Goal: Task Accomplishment & Management: Complete application form

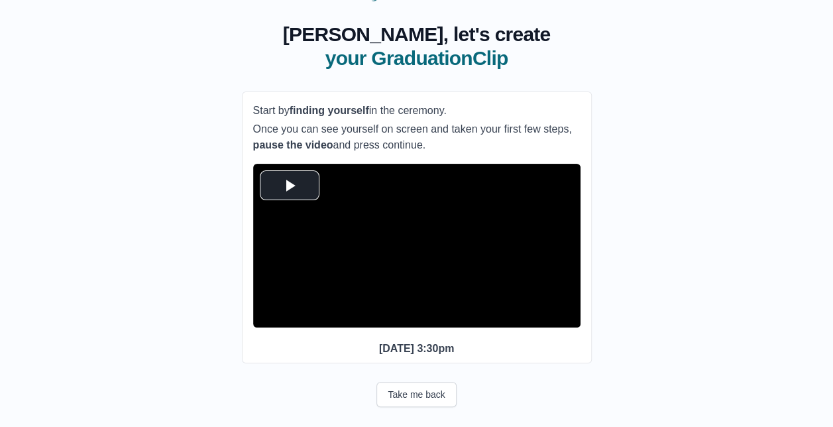
scroll to position [99, 0]
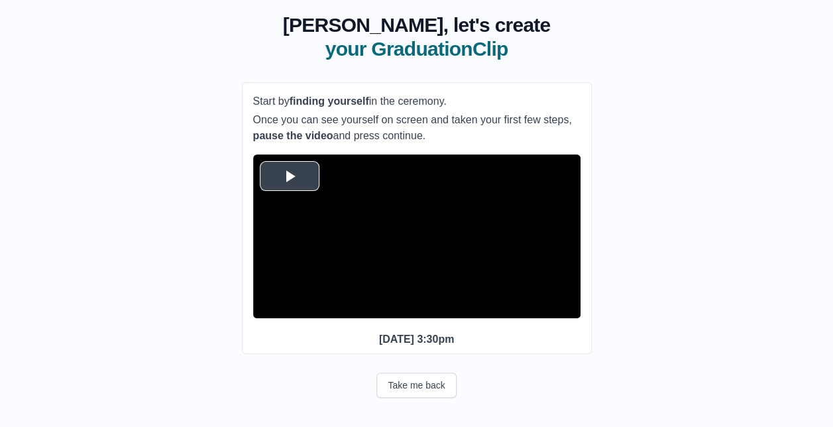
click at [290, 176] on span "Video Player" at bounding box center [290, 176] width 0 height 0
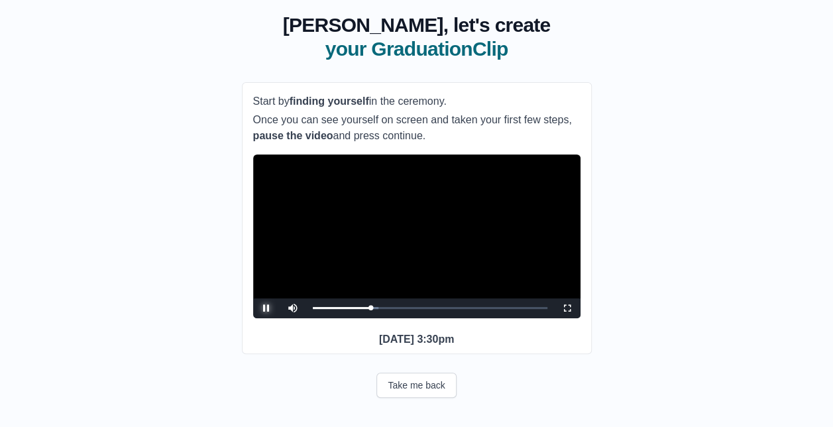
click at [267, 308] on span "Video Player" at bounding box center [267, 308] width 0 height 0
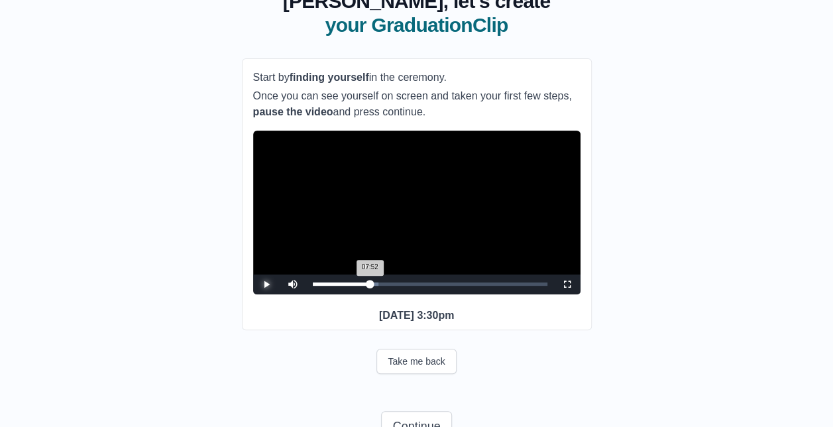
click at [370, 286] on div "07:52 Progress : 0%" at bounding box center [342, 283] width 58 height 3
click at [372, 286] on div "08:08 Progress : 0%" at bounding box center [342, 283] width 59 height 3
click at [267, 284] on span "Video Player" at bounding box center [267, 284] width 0 height 0
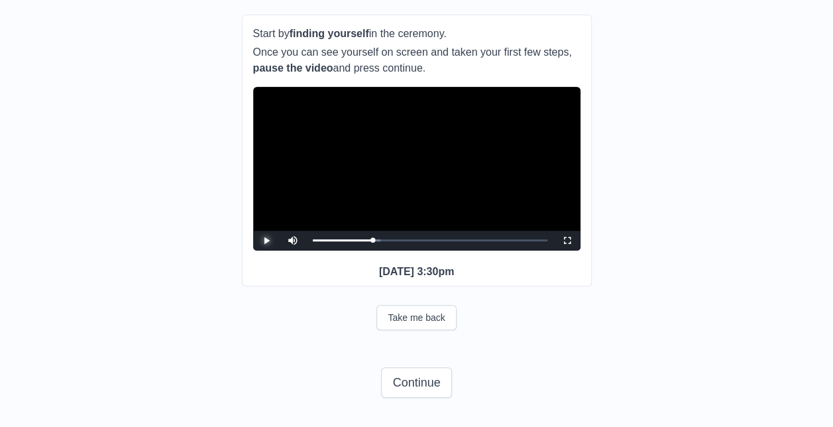
scroll to position [167, 0]
click at [293, 231] on span "Video Player" at bounding box center [293, 231] width 0 height 0
click at [493, 182] on video "Video Player" at bounding box center [417, 169] width 328 height 164
drag, startPoint x: 375, startPoint y: 239, endPoint x: 355, endPoint y: 237, distance: 19.9
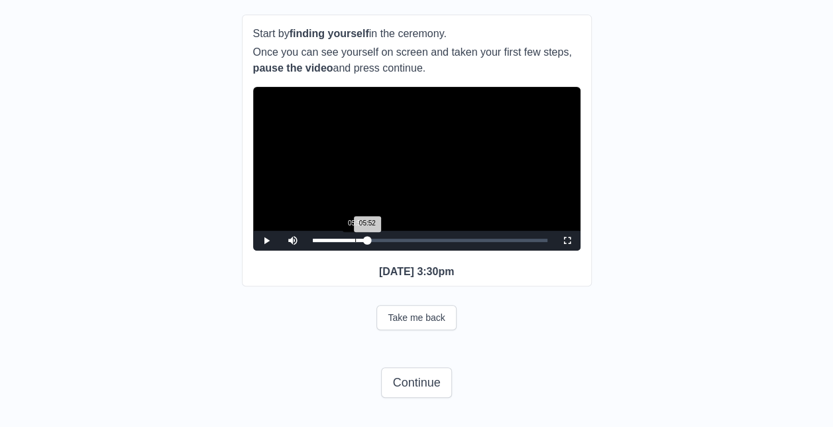
click at [355, 239] on div "Loaded : 0% 05:52 05:52 Progress : 0%" at bounding box center [430, 240] width 235 height 3
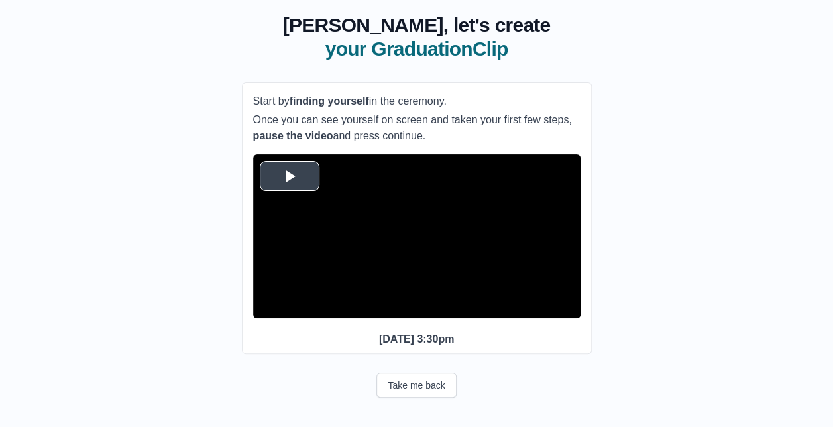
scroll to position [99, 0]
click at [290, 176] on span "Video Player" at bounding box center [290, 176] width 0 height 0
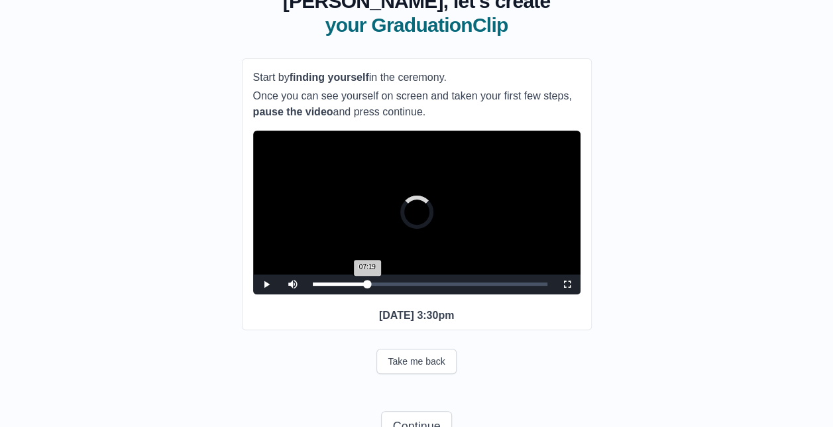
click at [365, 286] on div "07:19 Progress : 0%" at bounding box center [340, 283] width 55 height 3
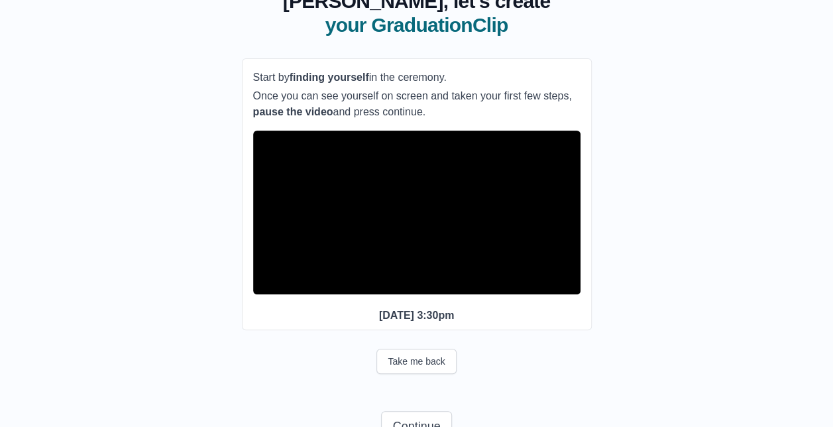
click at [267, 284] on span "Video Player" at bounding box center [267, 284] width 0 height 0
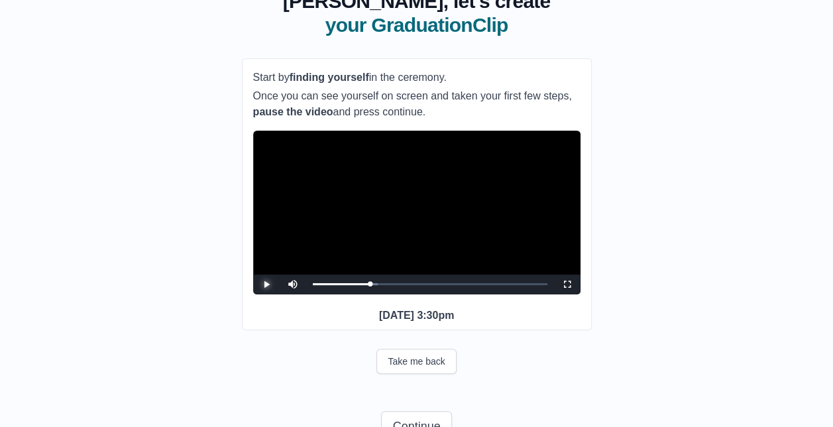
click at [267, 284] on span "Video Player" at bounding box center [267, 284] width 0 height 0
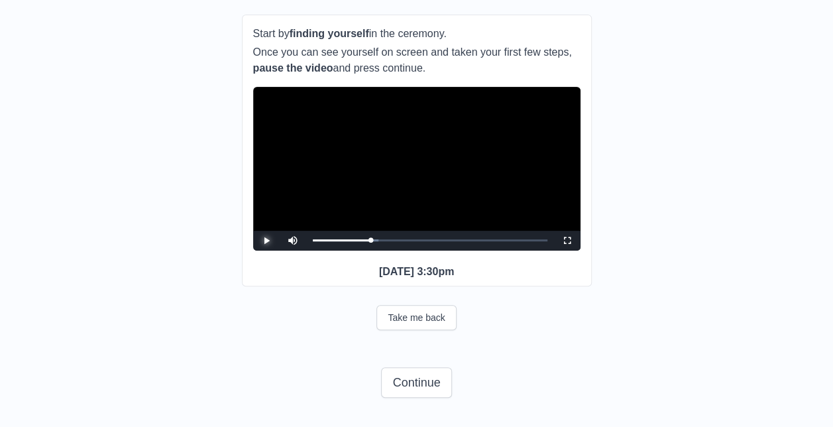
scroll to position [167, 0]
click at [410, 385] on button "Continue" at bounding box center [416, 382] width 70 height 30
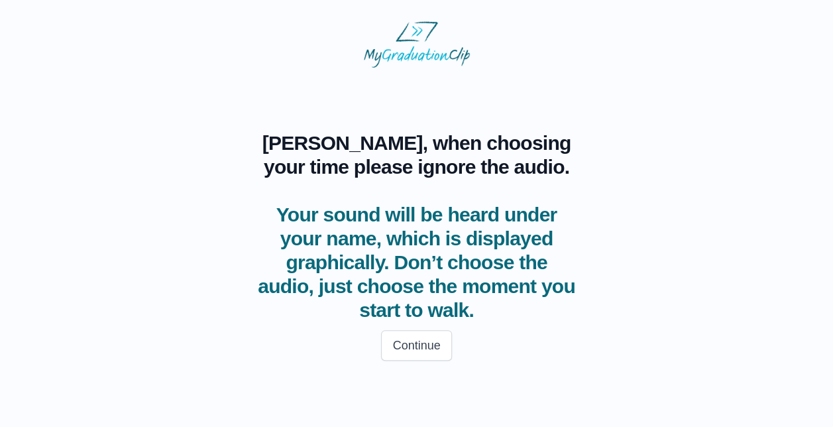
scroll to position [0, 0]
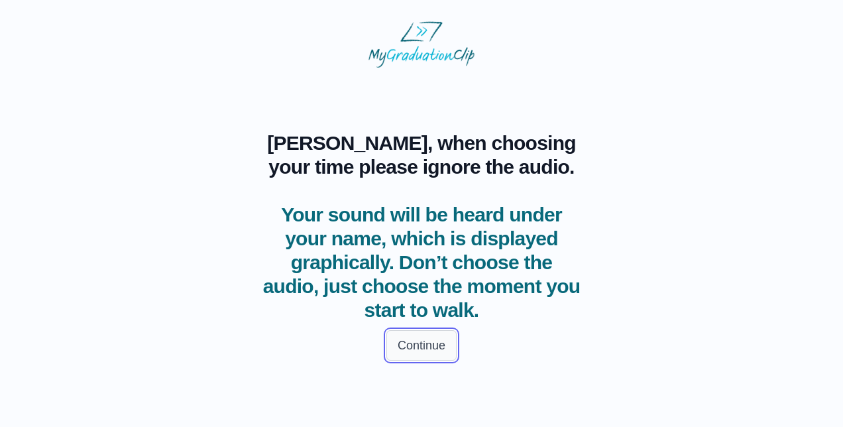
click at [414, 361] on button "Continue" at bounding box center [422, 345] width 70 height 30
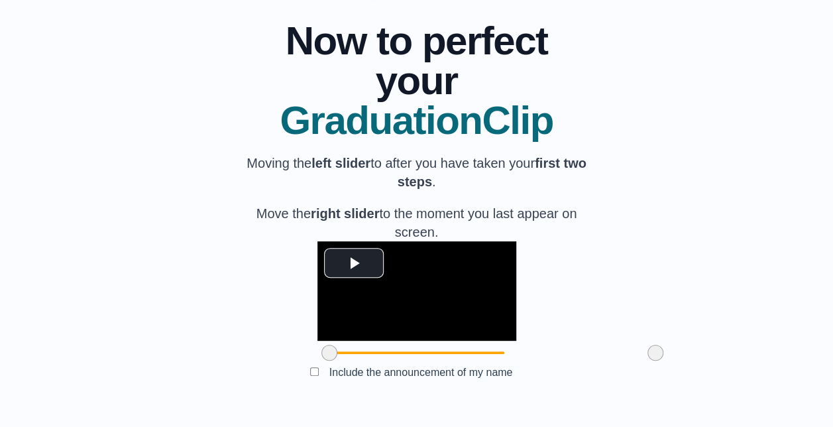
scroll to position [164, 0]
drag, startPoint x: 577, startPoint y: 350, endPoint x: 552, endPoint y: 361, distance: 28.2
click at [618, 361] on div at bounding box center [630, 353] width 24 height 24
click at [354, 263] on span "Video Player" at bounding box center [354, 263] width 0 height 0
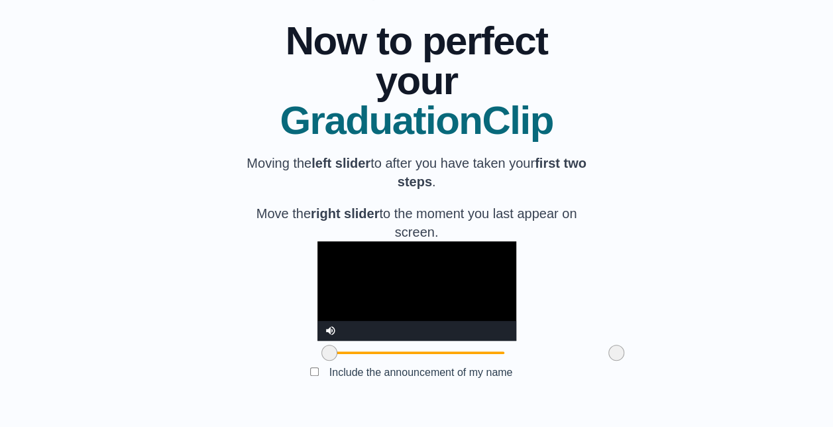
drag, startPoint x: 553, startPoint y: 350, endPoint x: 540, endPoint y: 350, distance: 13.3
click at [609, 350] on span at bounding box center [617, 353] width 16 height 16
click at [415, 247] on video "Video Player" at bounding box center [417, 290] width 199 height 99
drag, startPoint x: 253, startPoint y: 351, endPoint x: 304, endPoint y: 353, distance: 50.4
click at [372, 353] on span at bounding box center [380, 353] width 16 height 16
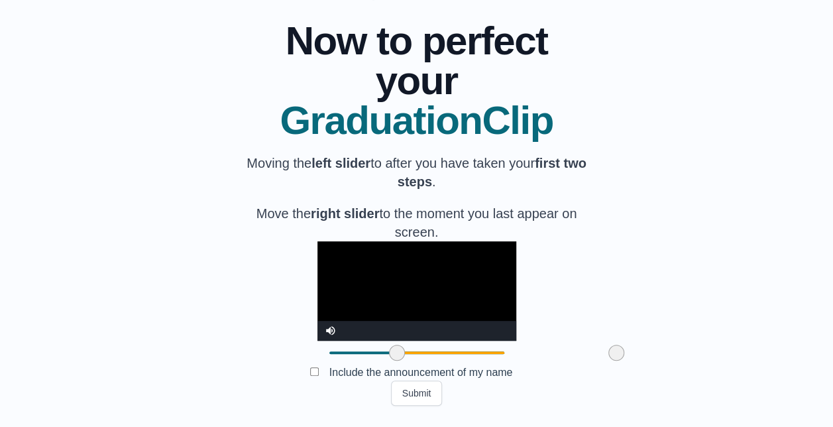
drag, startPoint x: 309, startPoint y: 354, endPoint x: 326, endPoint y: 347, distance: 18.7
click at [389, 347] on span at bounding box center [397, 353] width 16 height 16
drag, startPoint x: 538, startPoint y: 351, endPoint x: 552, endPoint y: 353, distance: 14.6
click at [623, 353] on span at bounding box center [631, 353] width 16 height 16
click at [620, 355] on span at bounding box center [628, 353] width 16 height 16
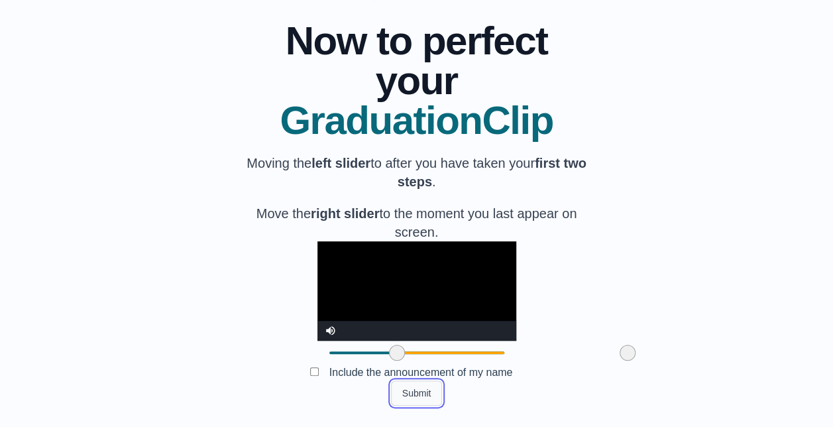
click at [408, 392] on button "Submit" at bounding box center [417, 393] width 52 height 25
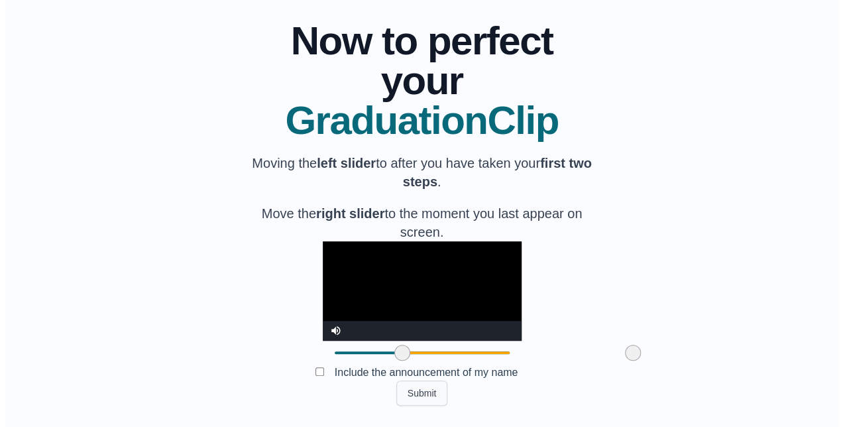
scroll to position [0, 0]
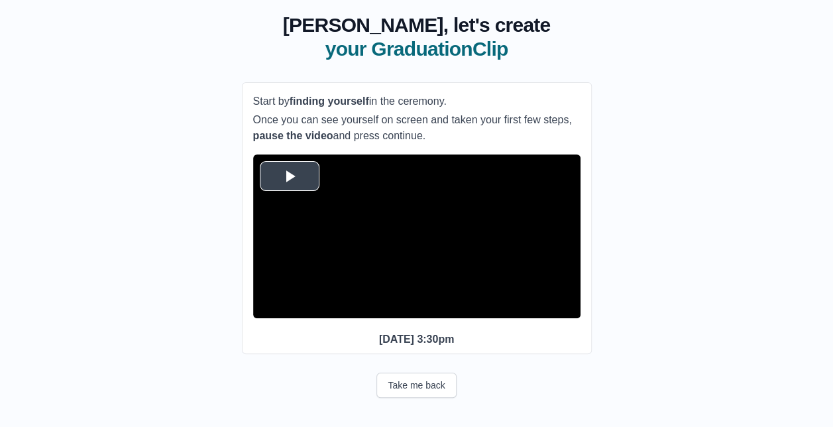
scroll to position [99, 0]
click at [290, 176] on span "Video Player" at bounding box center [290, 176] width 0 height 0
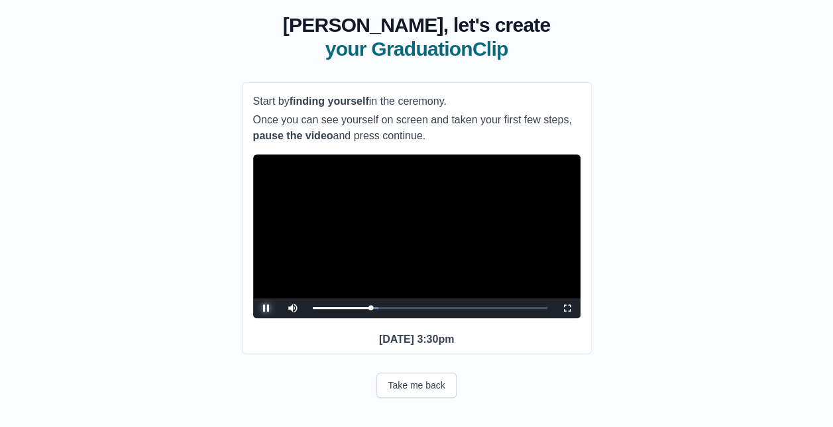
click at [267, 308] on span "Video Player" at bounding box center [267, 308] width 0 height 0
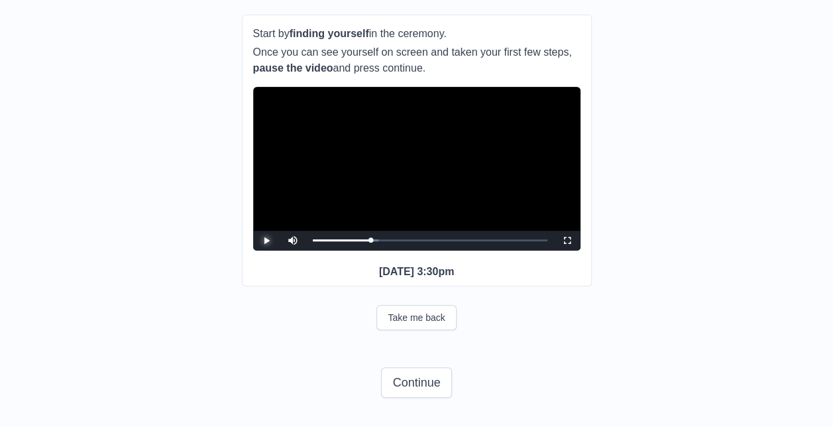
scroll to position [167, 0]
click at [424, 385] on button "Continue" at bounding box center [416, 382] width 70 height 30
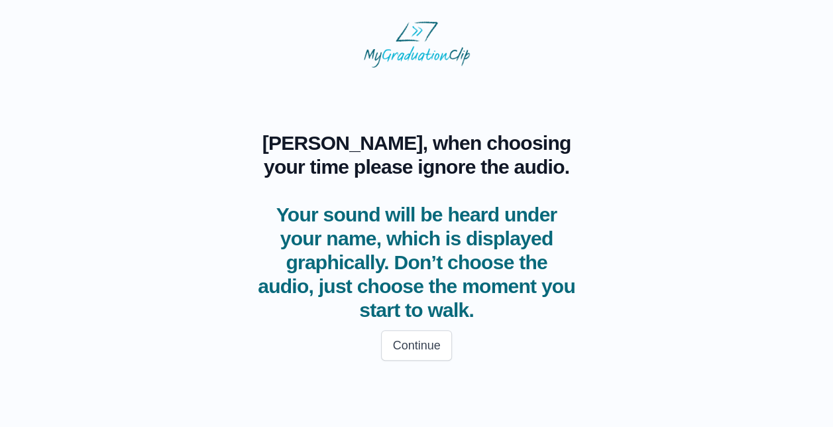
scroll to position [0, 0]
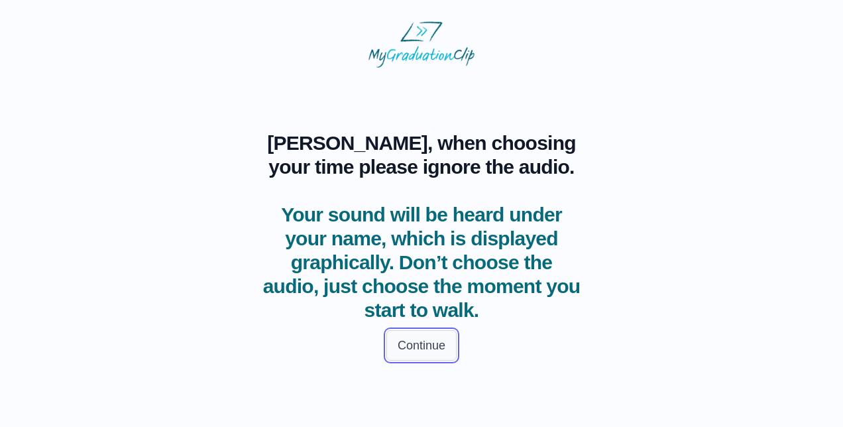
click at [436, 359] on button "Continue" at bounding box center [422, 345] width 70 height 30
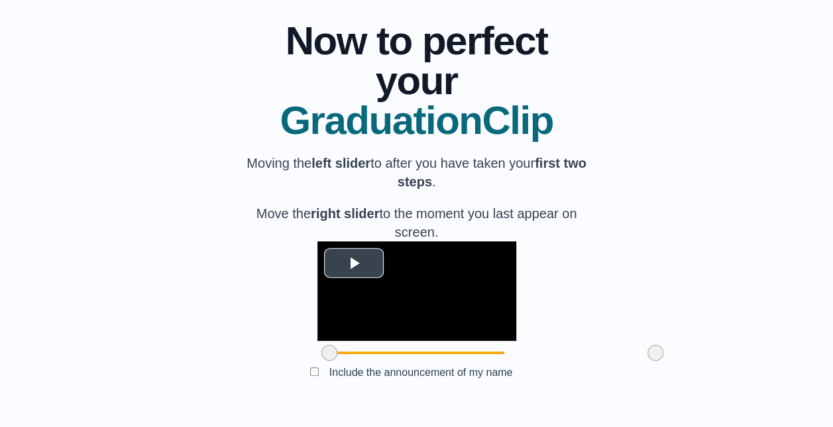
scroll to position [164, 0]
click at [354, 263] on span "Video Player" at bounding box center [354, 263] width 0 height 0
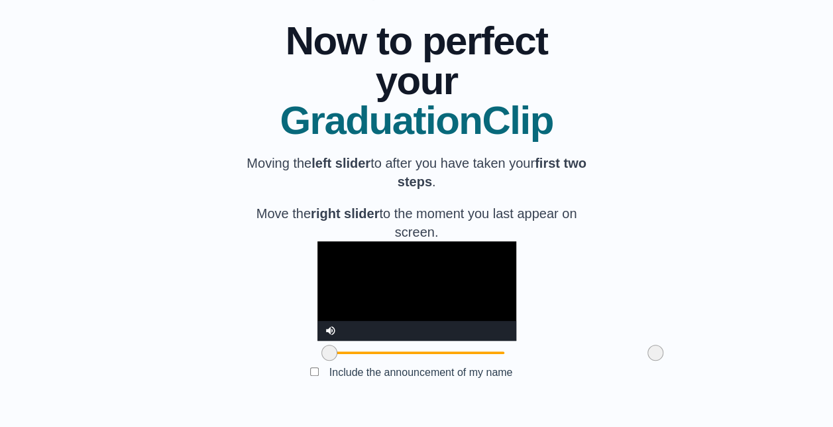
drag, startPoint x: 251, startPoint y: 349, endPoint x: 219, endPoint y: 349, distance: 31.8
click at [219, 349] on div "**********" at bounding box center [416, 203] width 791 height 406
drag, startPoint x: 253, startPoint y: 354, endPoint x: 296, endPoint y: 352, distance: 43.1
click at [365, 352] on span at bounding box center [373, 353] width 16 height 16
drag, startPoint x: 574, startPoint y: 349, endPoint x: 519, endPoint y: 339, distance: 55.9
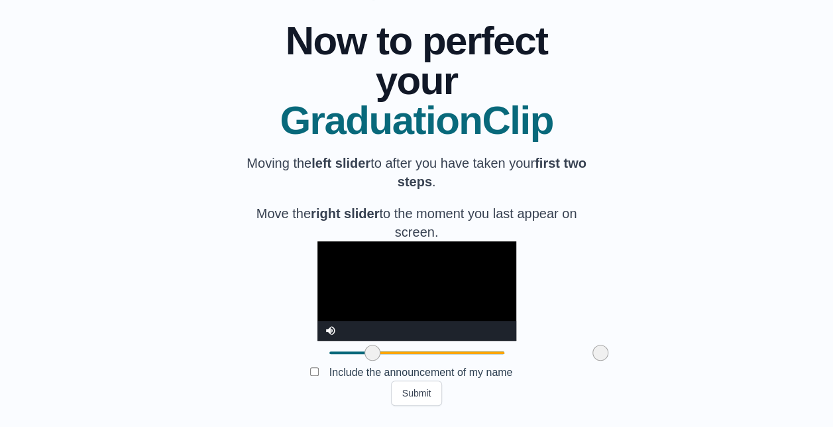
click at [516, 339] on div "**********" at bounding box center [417, 302] width 199 height 123
click at [423, 394] on button "Submit" at bounding box center [417, 393] width 52 height 25
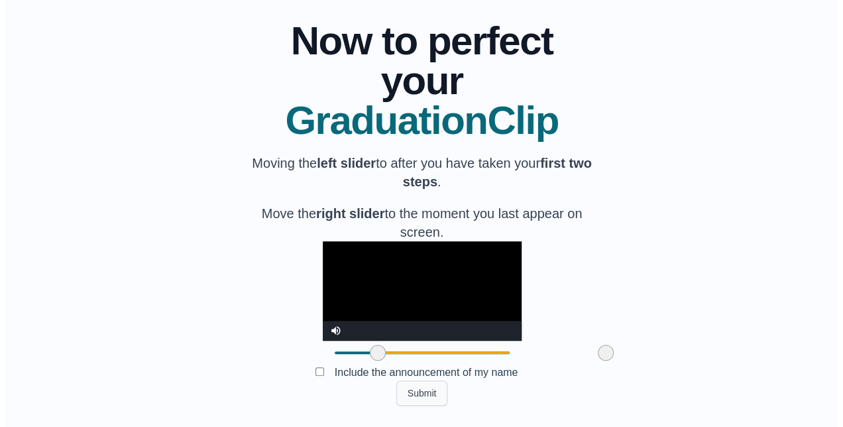
scroll to position [0, 0]
